Goal: Find specific page/section

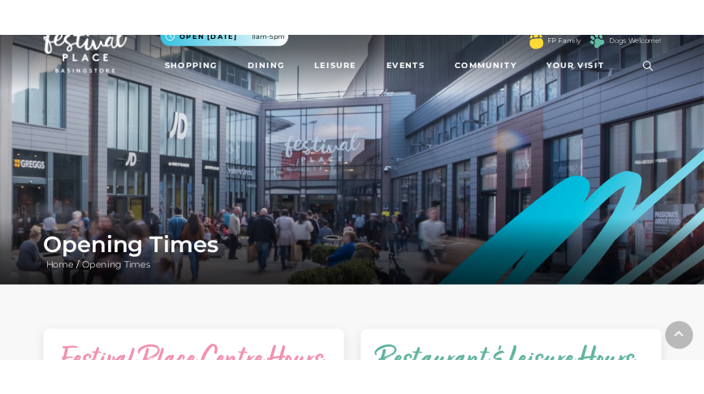
scroll to position [42, 0]
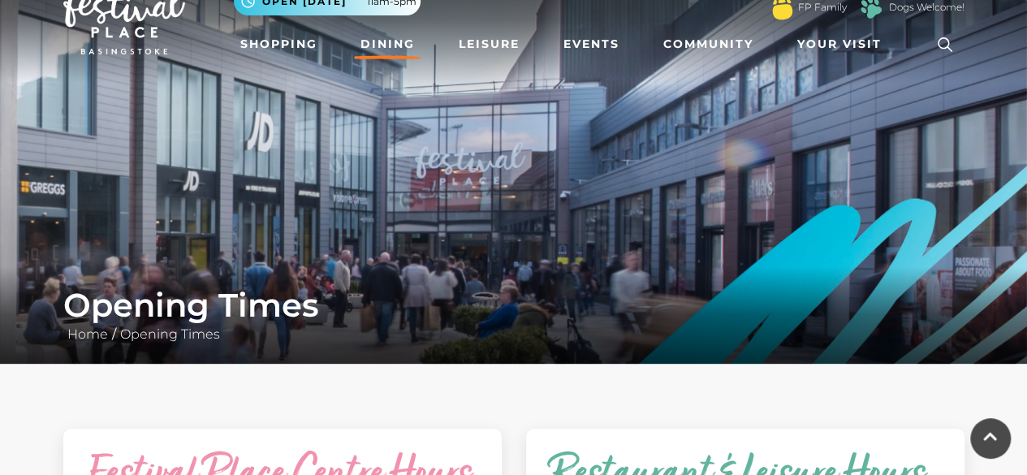
click at [395, 35] on link "Dining" at bounding box center [387, 44] width 67 height 30
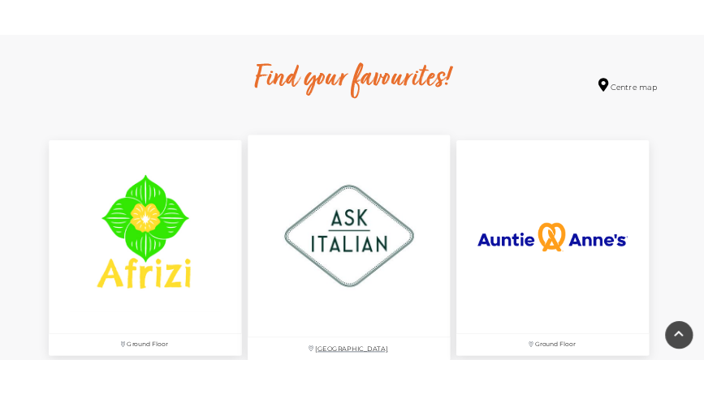
scroll to position [926, 0]
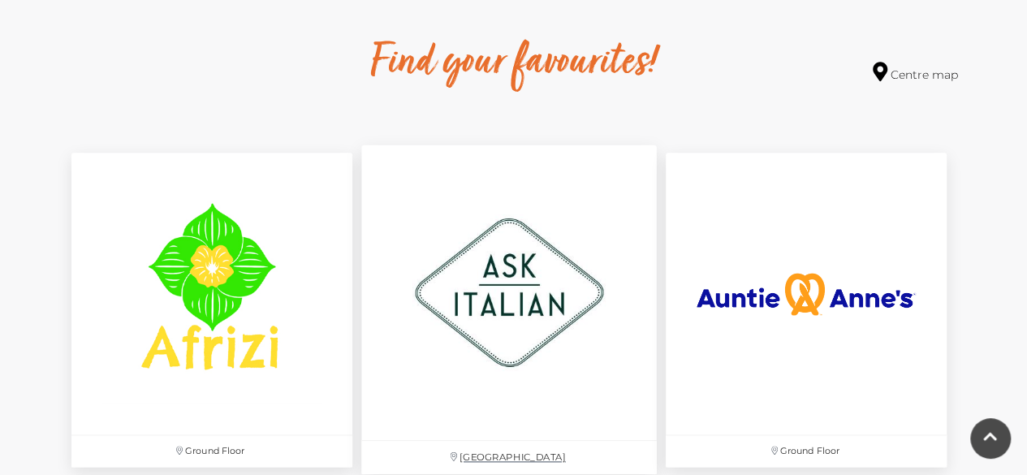
click at [519, 250] on img at bounding box center [508, 292] width 295 height 295
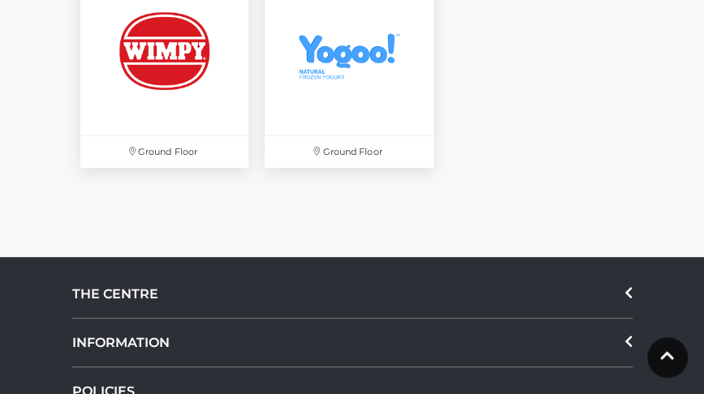
scroll to position [4201, 0]
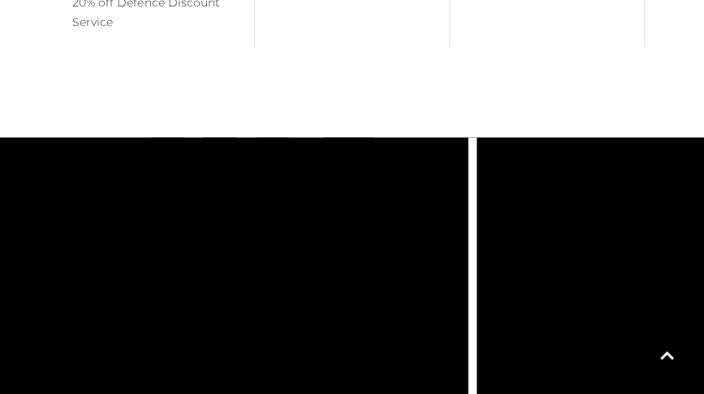
scroll to position [1224, 0]
